Goal: Check status: Check status

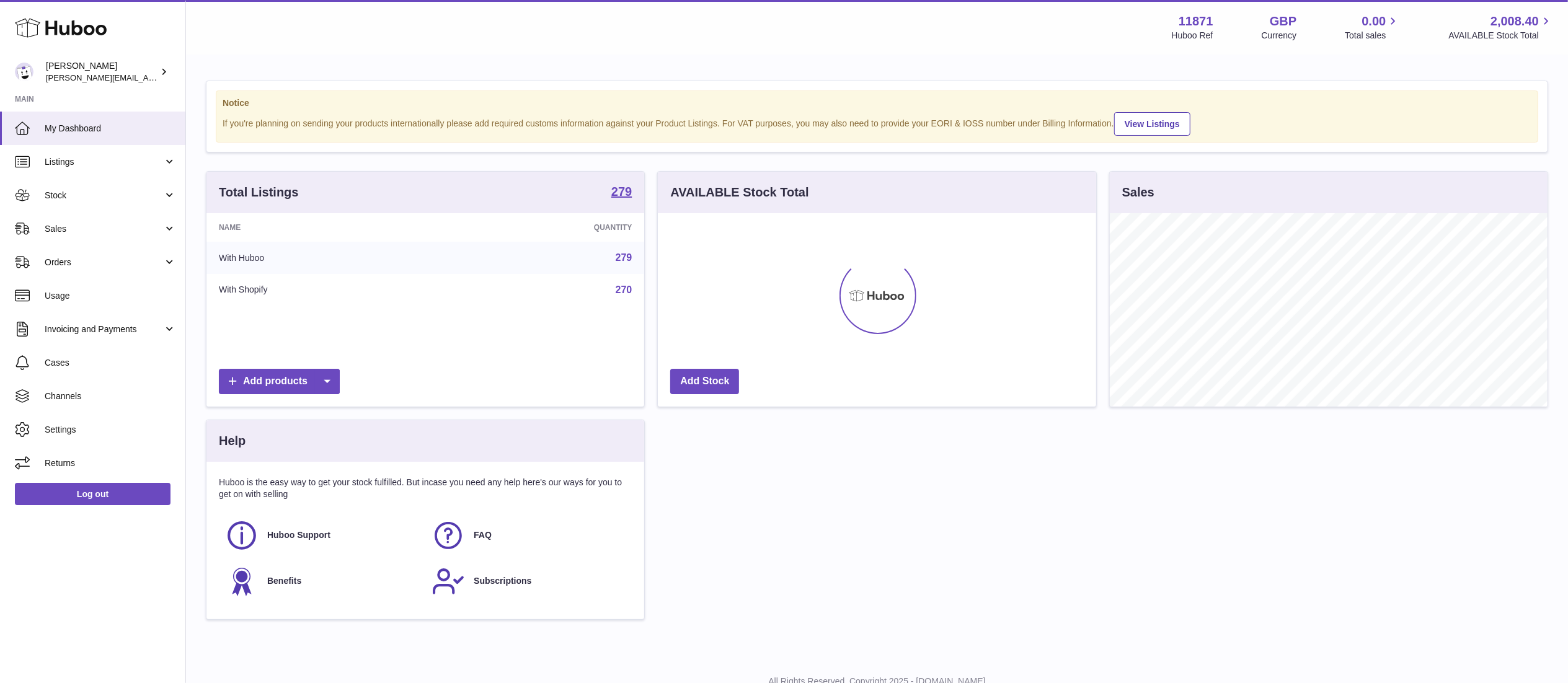
scroll to position [193, 438]
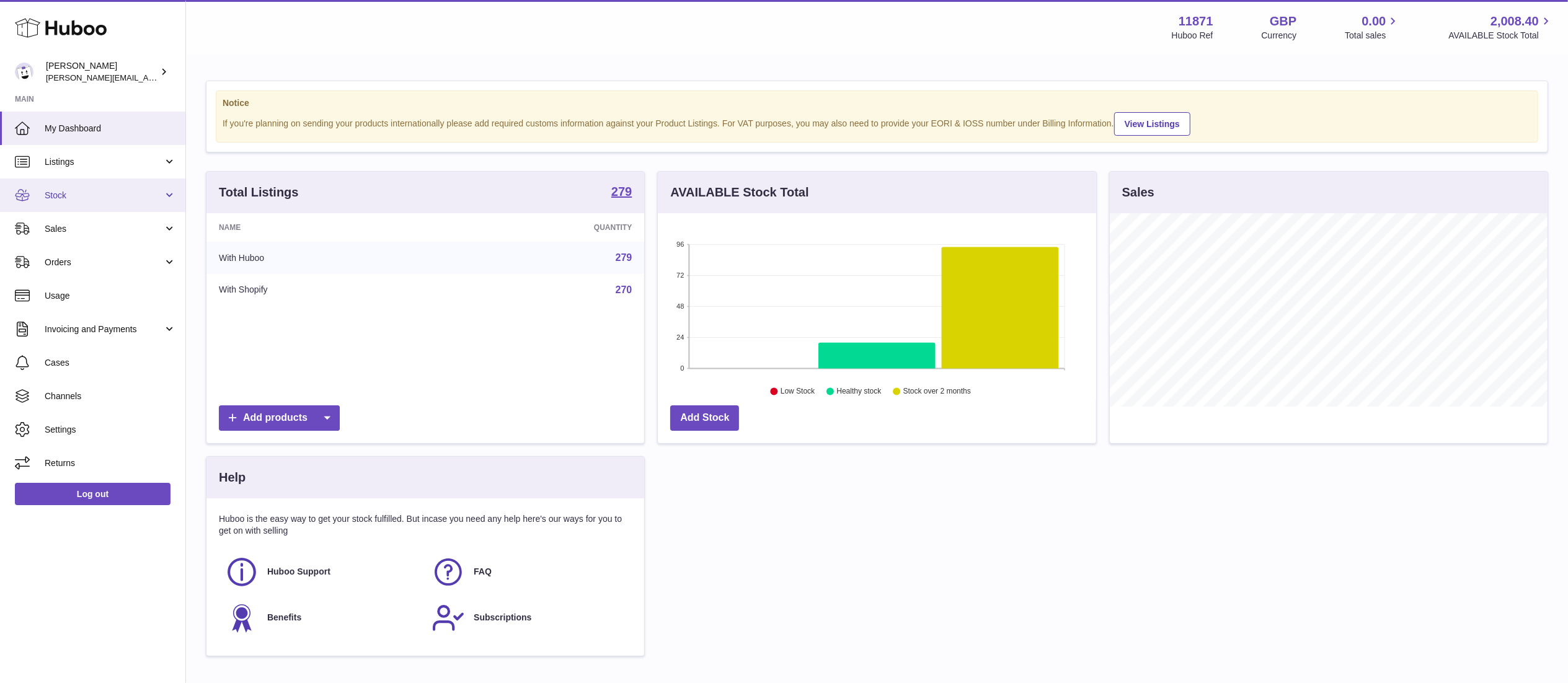
click at [103, 200] on span "Stock" at bounding box center [104, 195] width 118 height 12
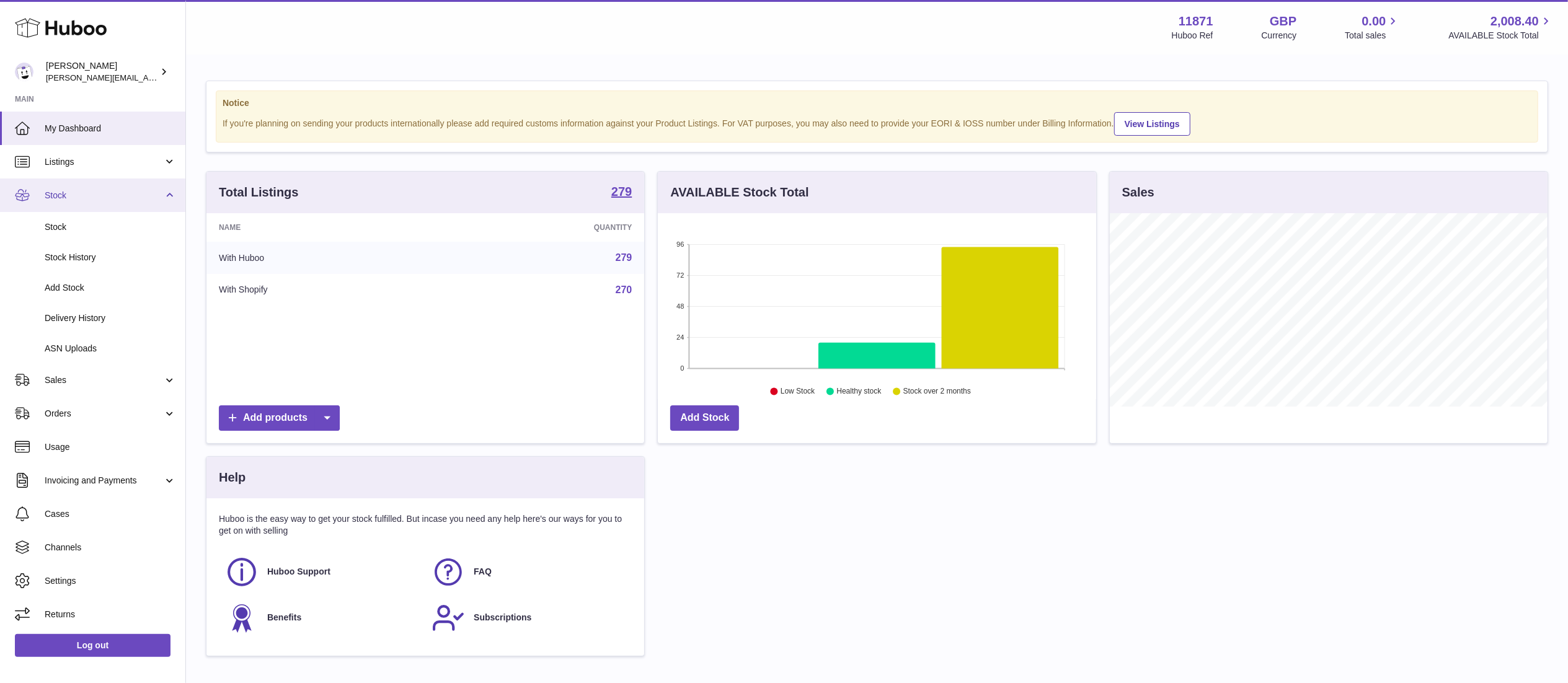
click at [103, 200] on span "Stock" at bounding box center [104, 195] width 118 height 12
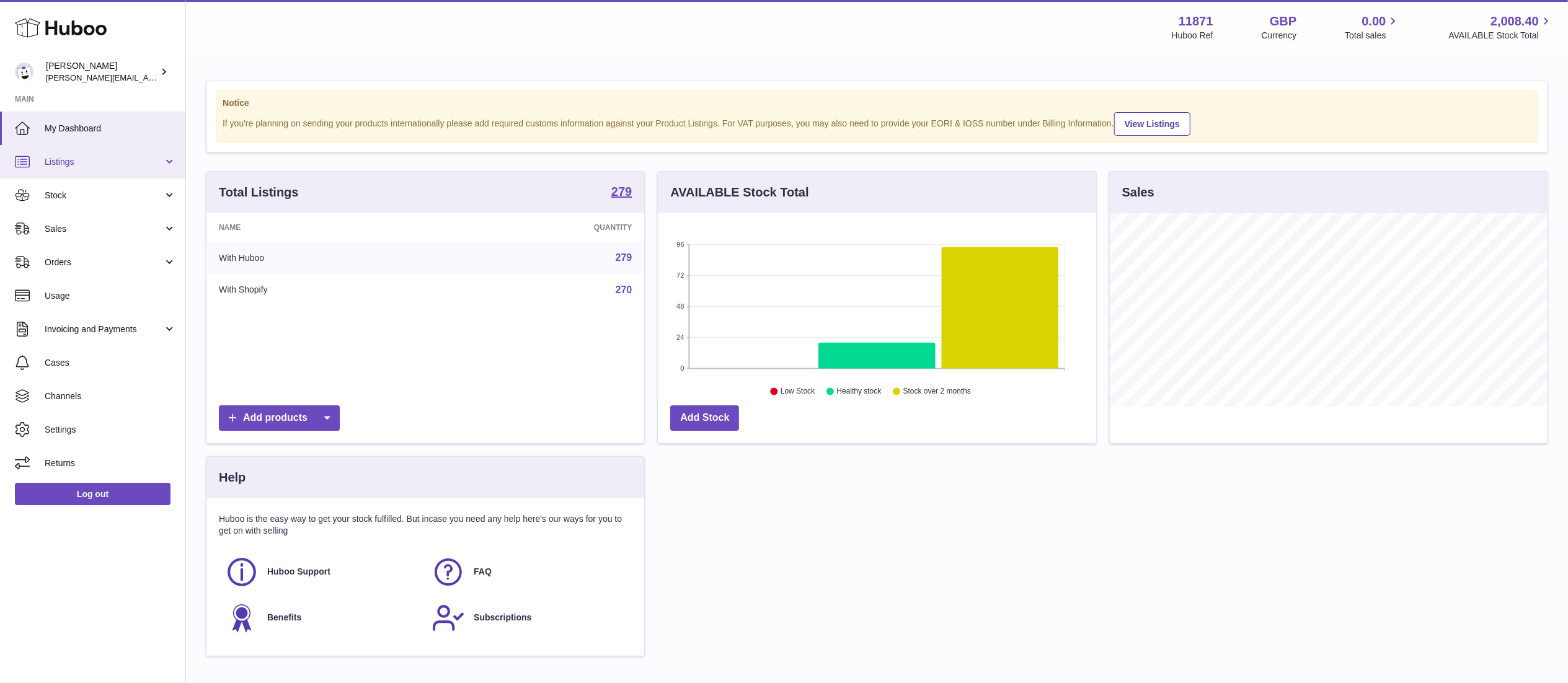
click at [102, 164] on span "Listings" at bounding box center [104, 162] width 118 height 12
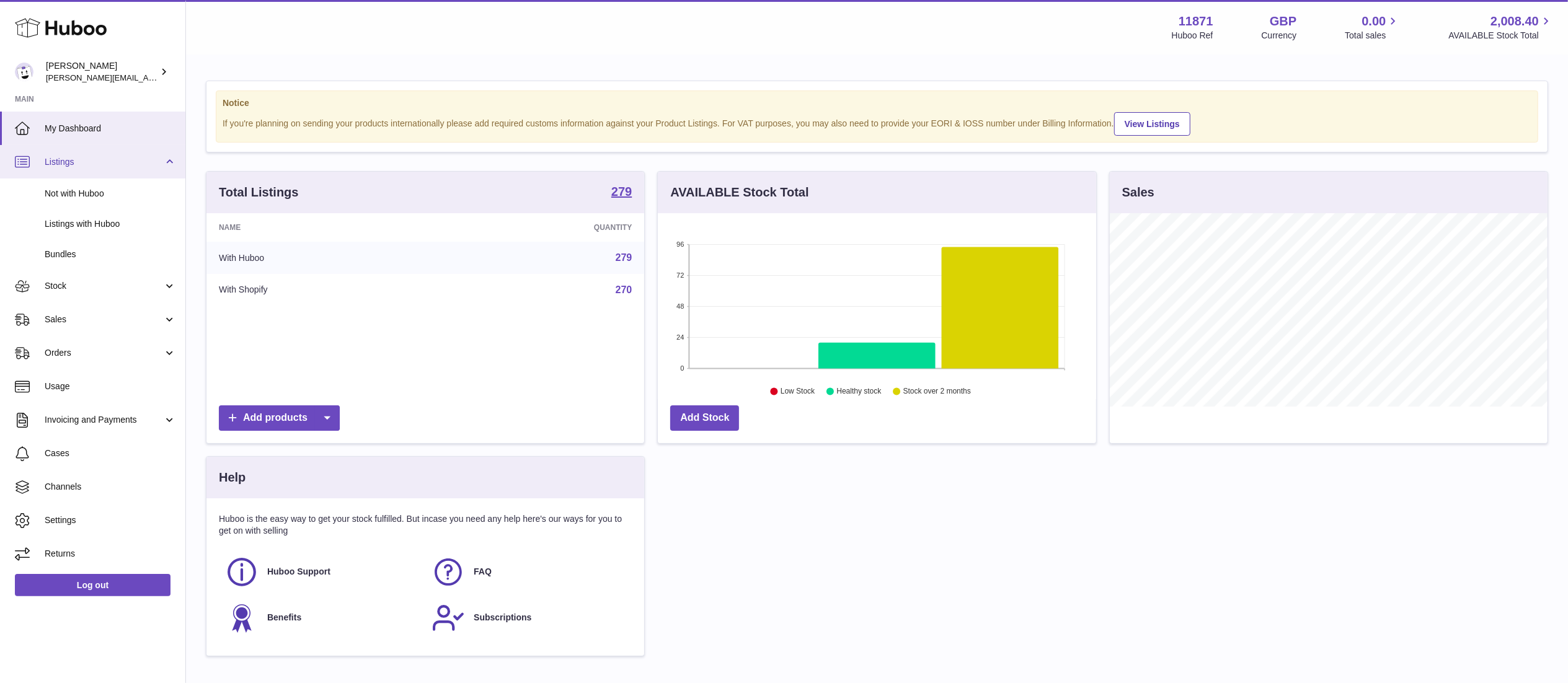
click at [102, 164] on span "Listings" at bounding box center [104, 162] width 118 height 12
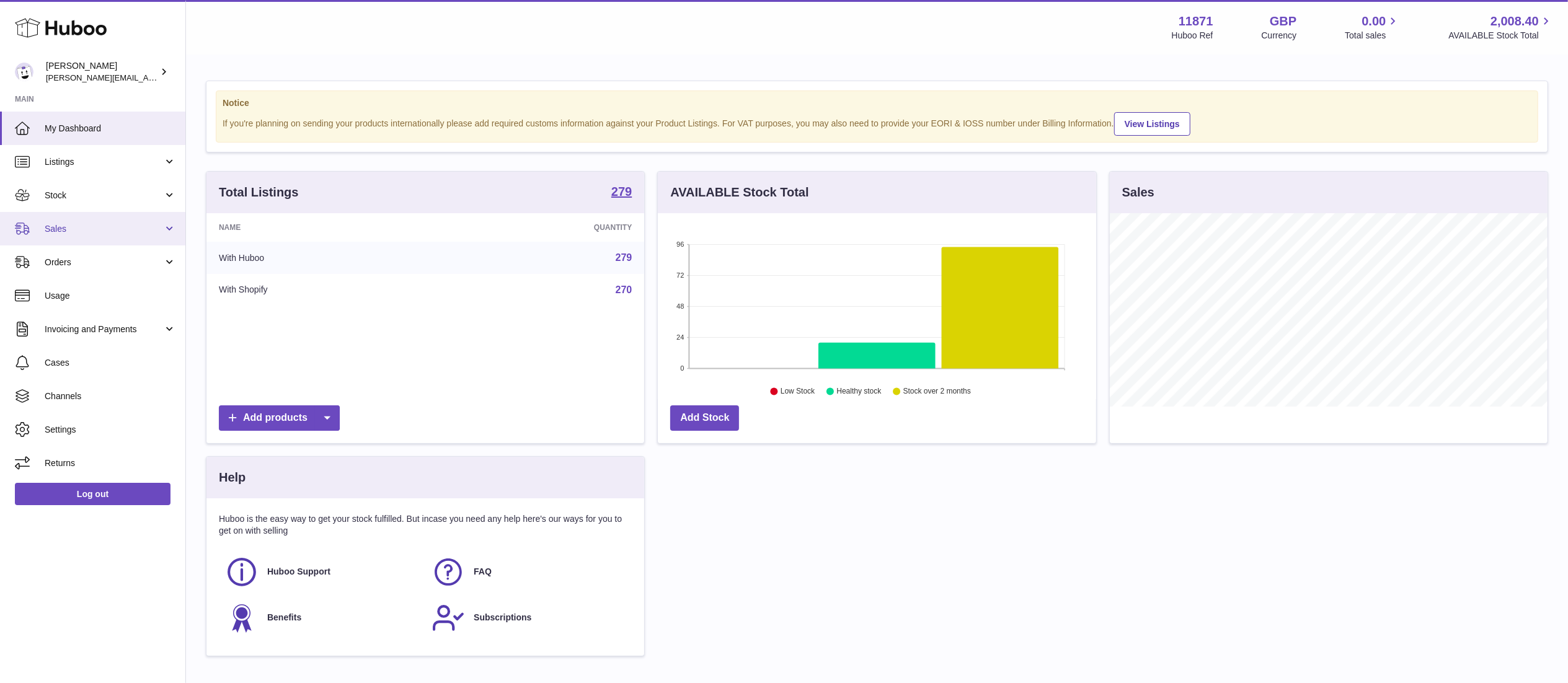
click at [92, 236] on link "Sales" at bounding box center [92, 229] width 185 height 33
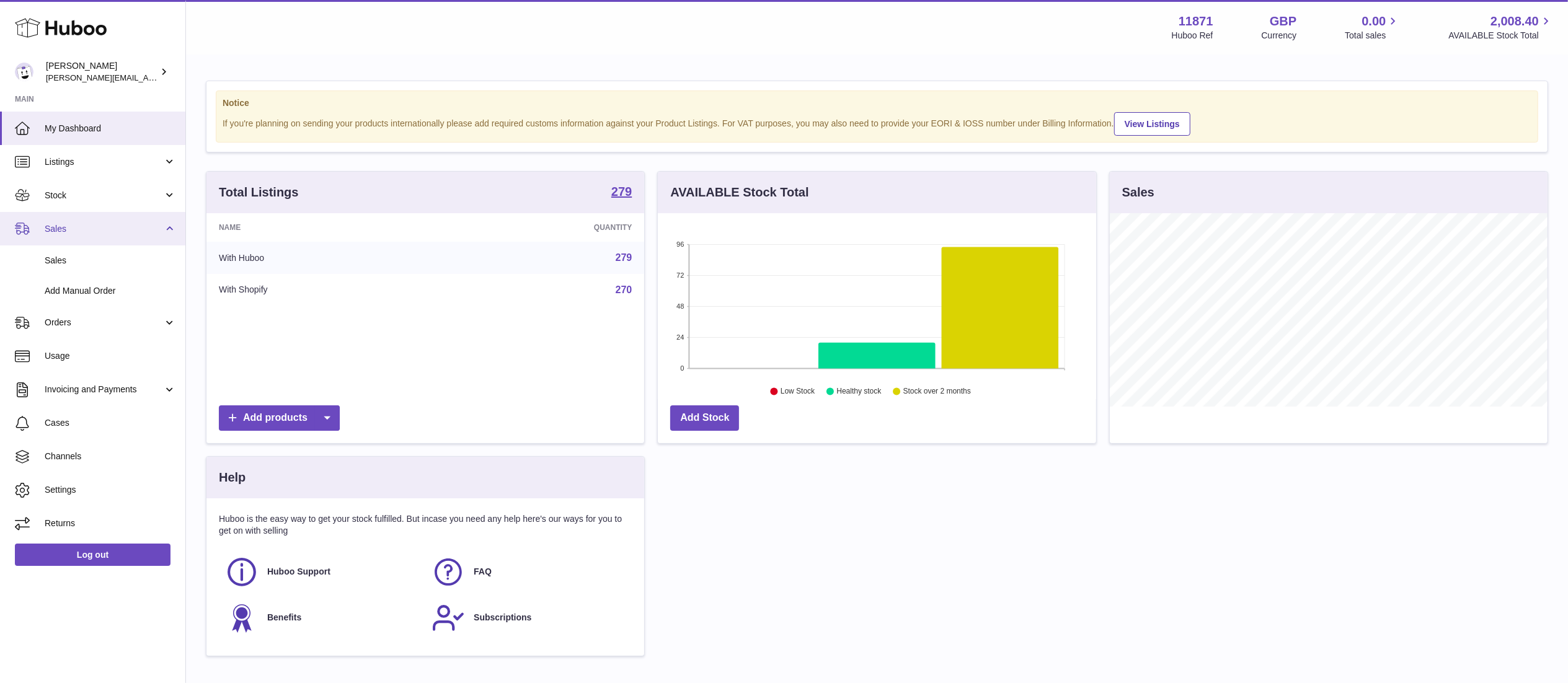
click at [92, 236] on link "Sales" at bounding box center [92, 229] width 185 height 33
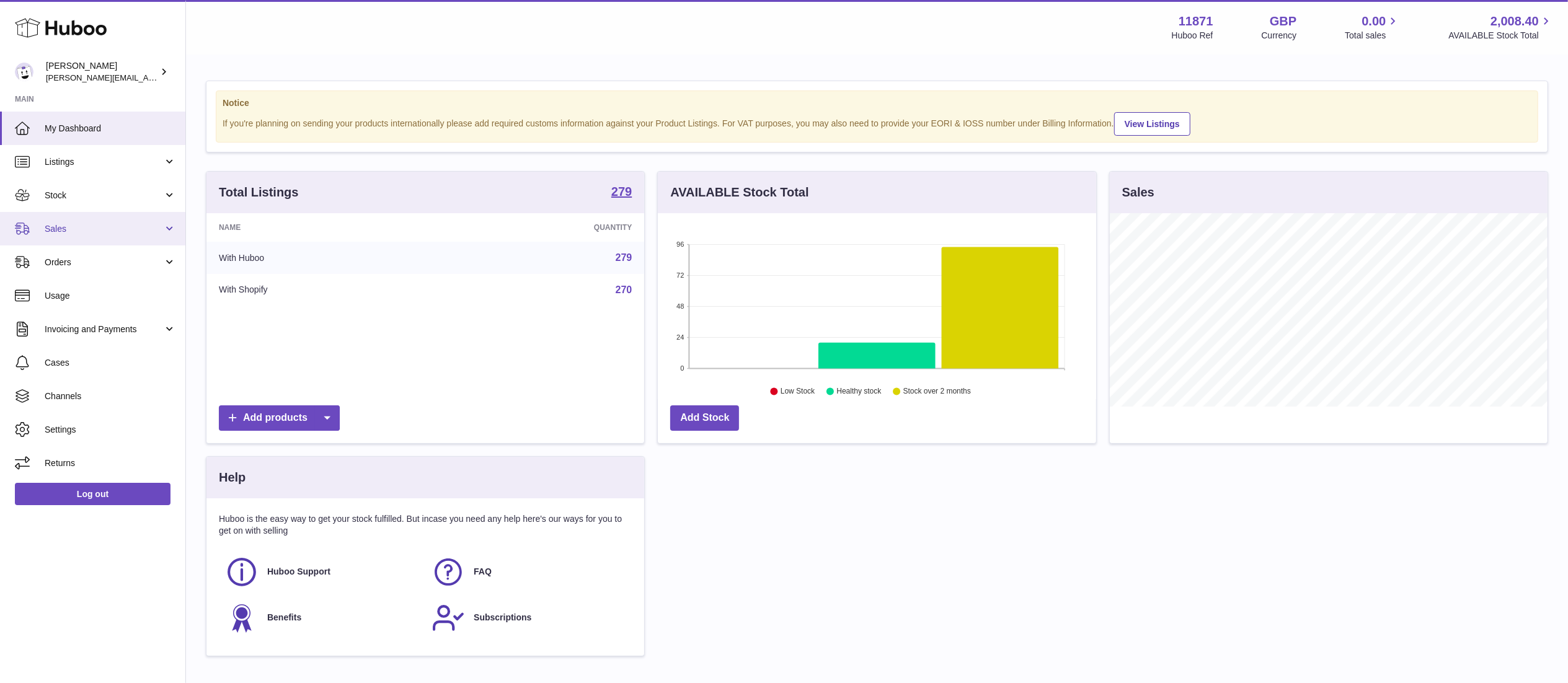
click at [92, 236] on link "Sales" at bounding box center [92, 229] width 185 height 33
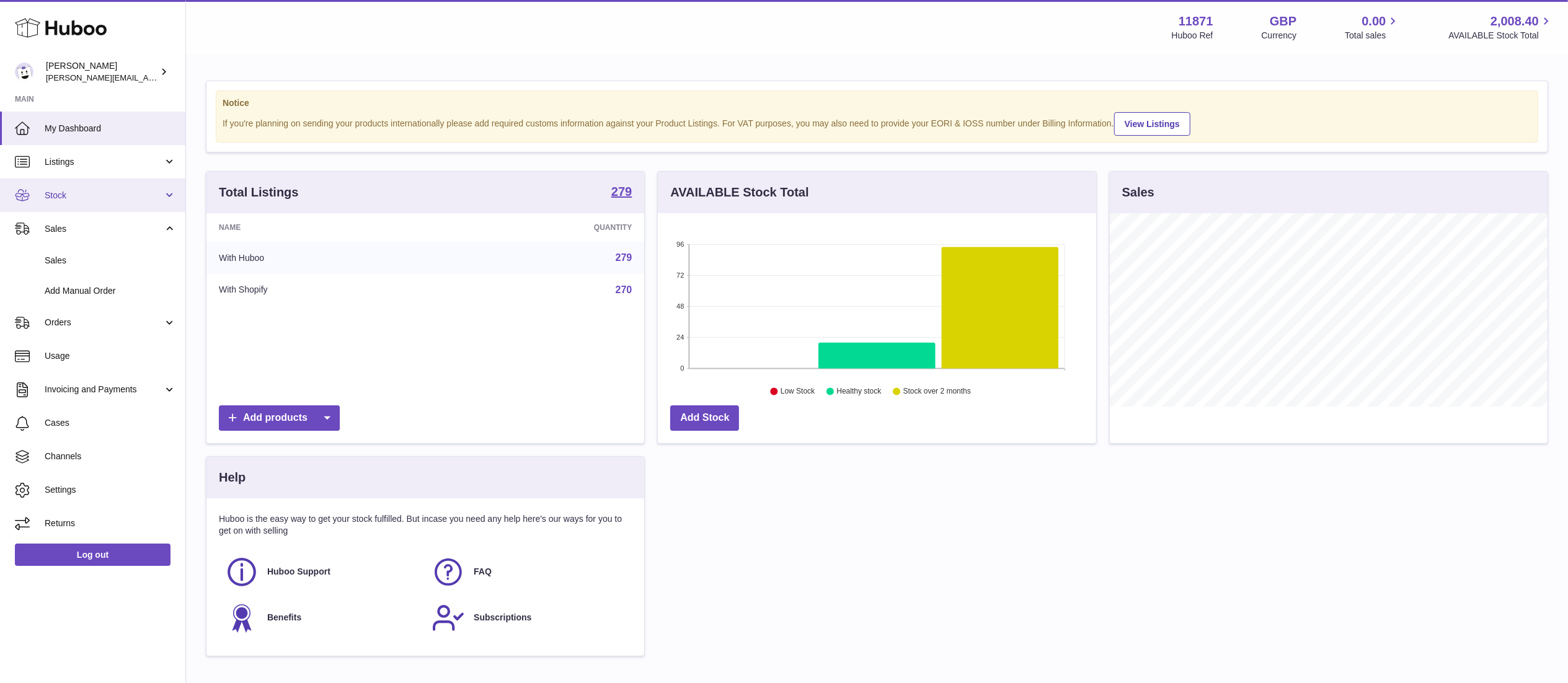
click at [90, 200] on span "Stock" at bounding box center [104, 195] width 118 height 12
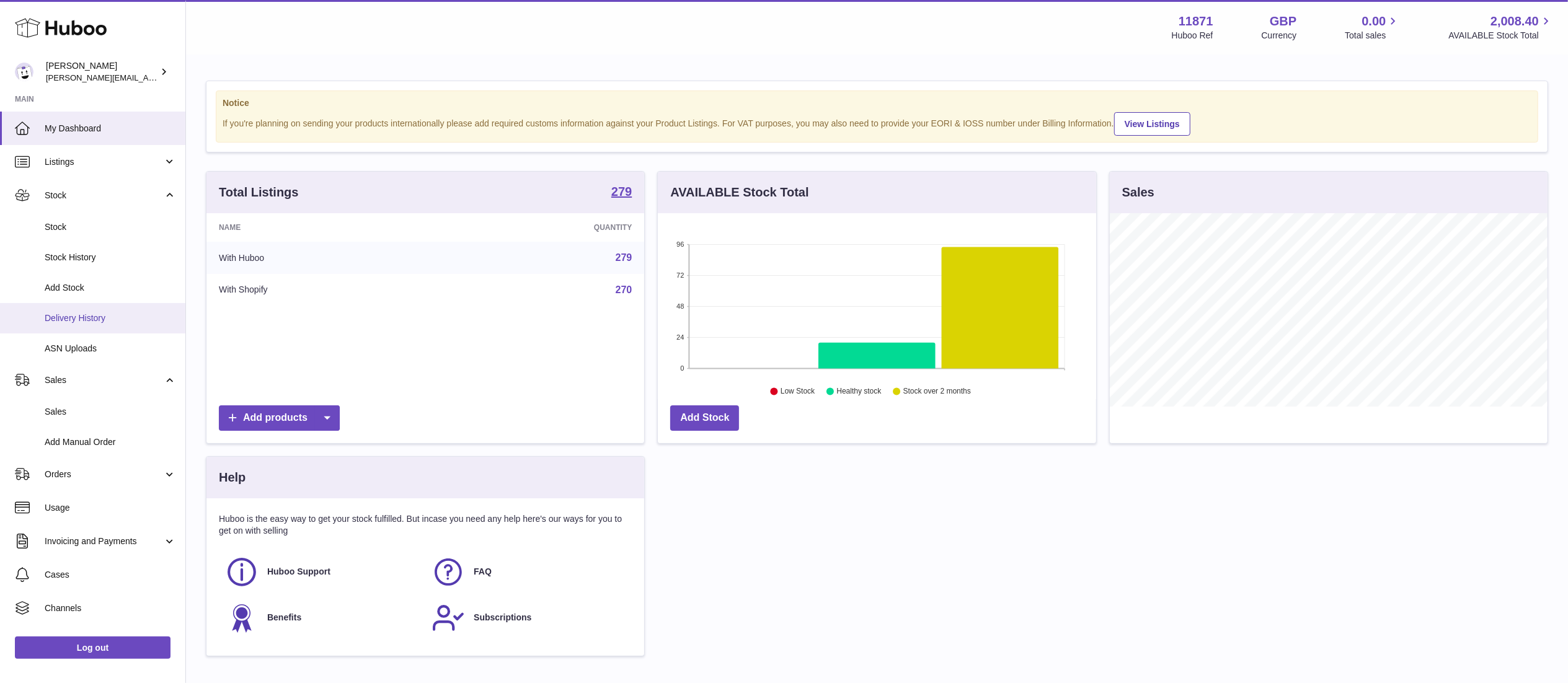
click at [90, 316] on span "Delivery History" at bounding box center [111, 318] width 131 height 12
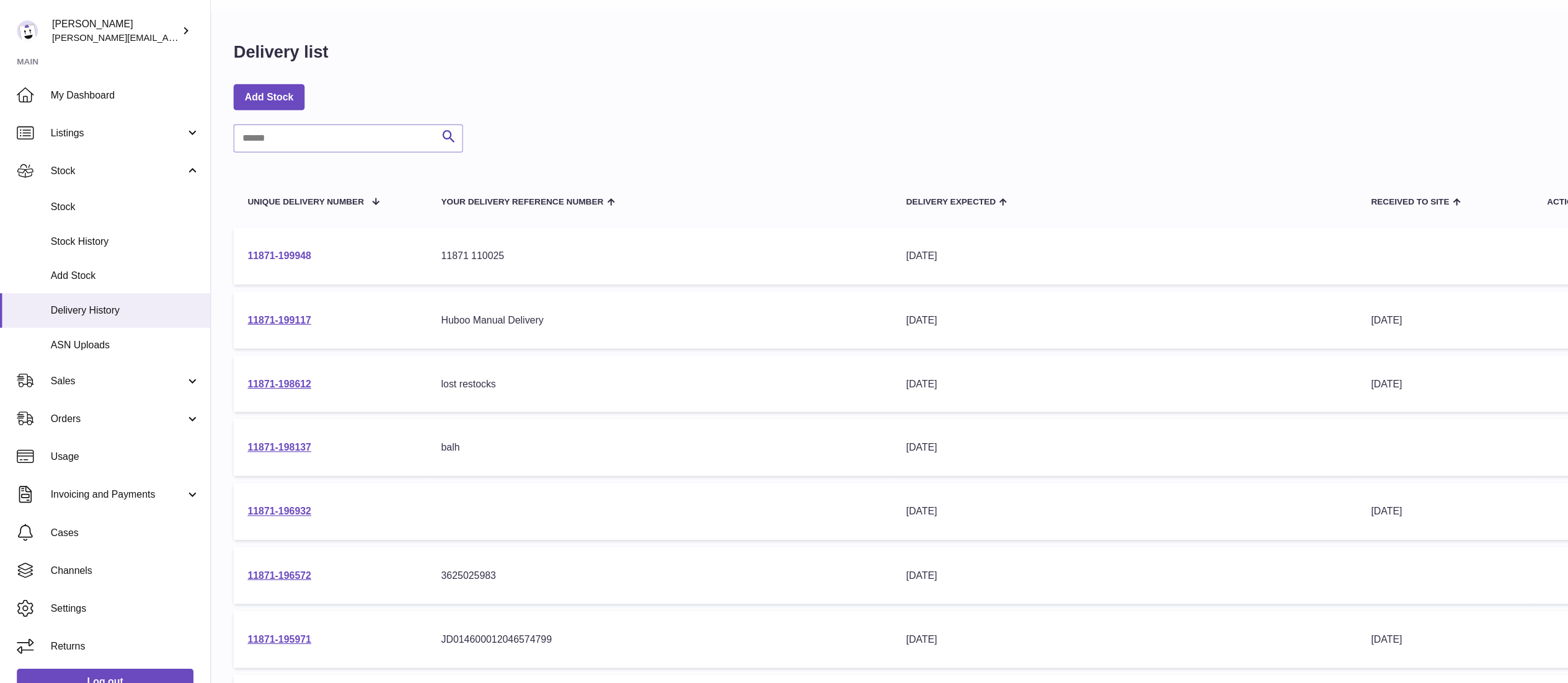
click at [238, 269] on link "11871-199948" at bounding box center [246, 270] width 56 height 10
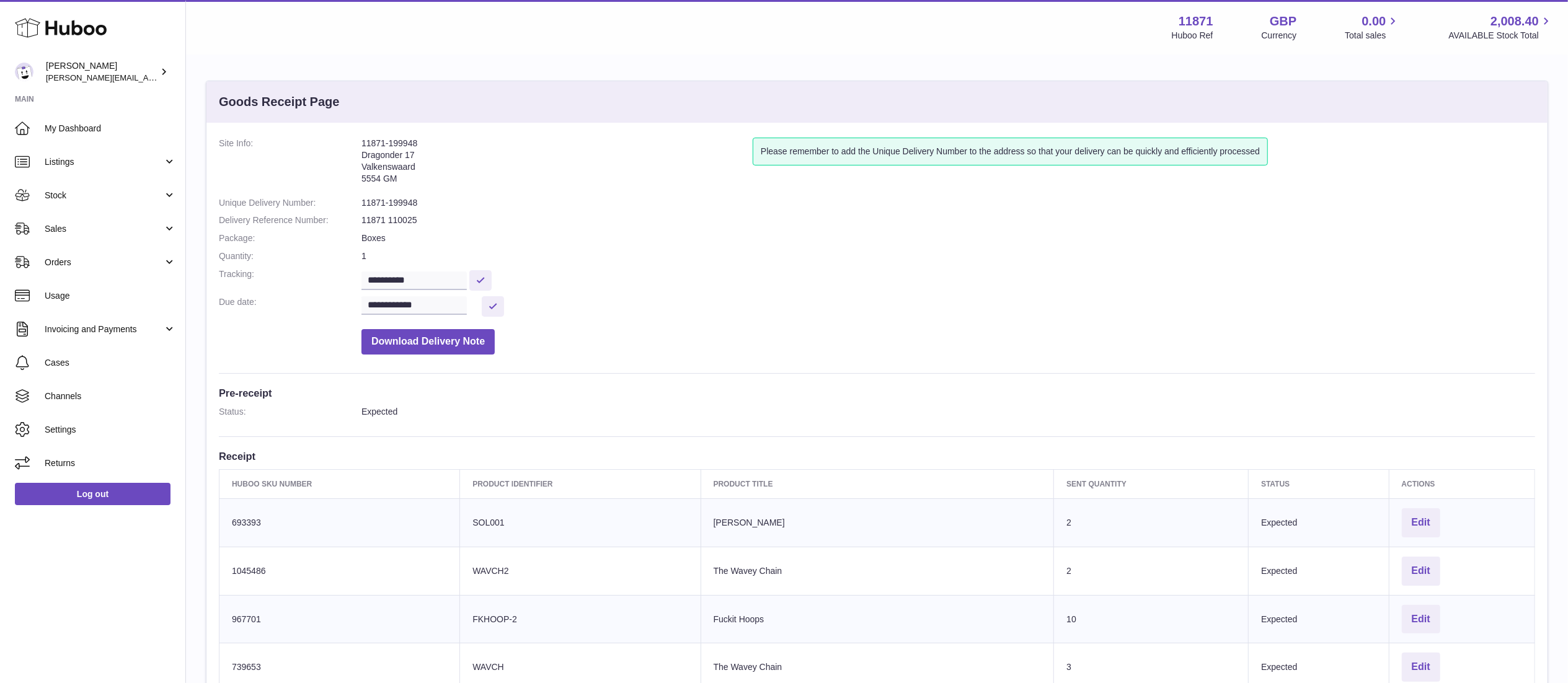
drag, startPoint x: 405, startPoint y: 183, endPoint x: 357, endPoint y: 143, distance: 62.5
click at [357, 143] on dl "**********" at bounding box center [877, 249] width 1316 height 223
copy dl "11871-199948 Dragonder 17 Valkenswaard 5554 GM"
click at [416, 183] on address "11871-199948 Dragonder 17 Valkenswaard 5554 GM" at bounding box center [557, 164] width 391 height 53
drag, startPoint x: 398, startPoint y: 178, endPoint x: 361, endPoint y: 157, distance: 42.5
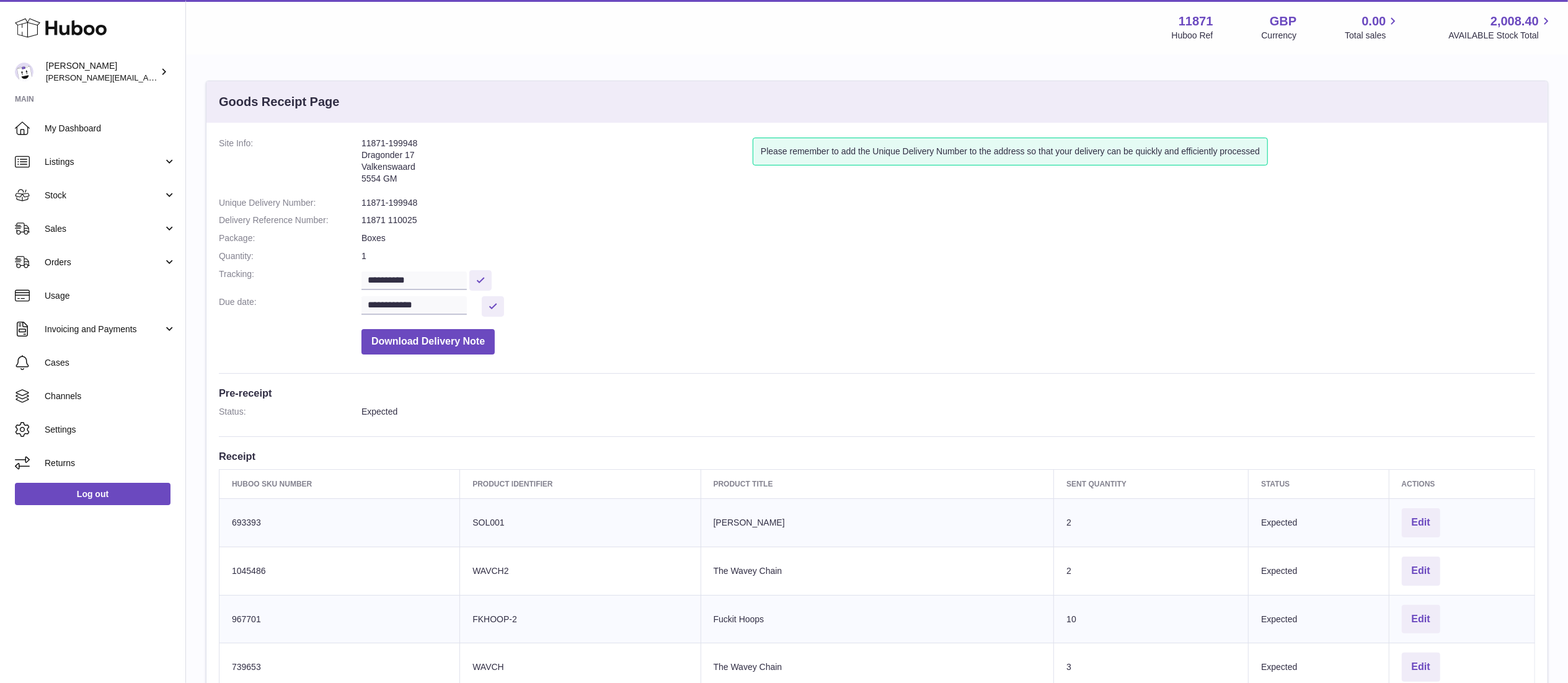
click at [362, 157] on address "11871-199948 Dragonder 17 Valkenswaard 5554 GM" at bounding box center [557, 164] width 391 height 53
copy address "Dragonder 17 Valkenswaard 5554 GM"
